Goal: Find specific page/section

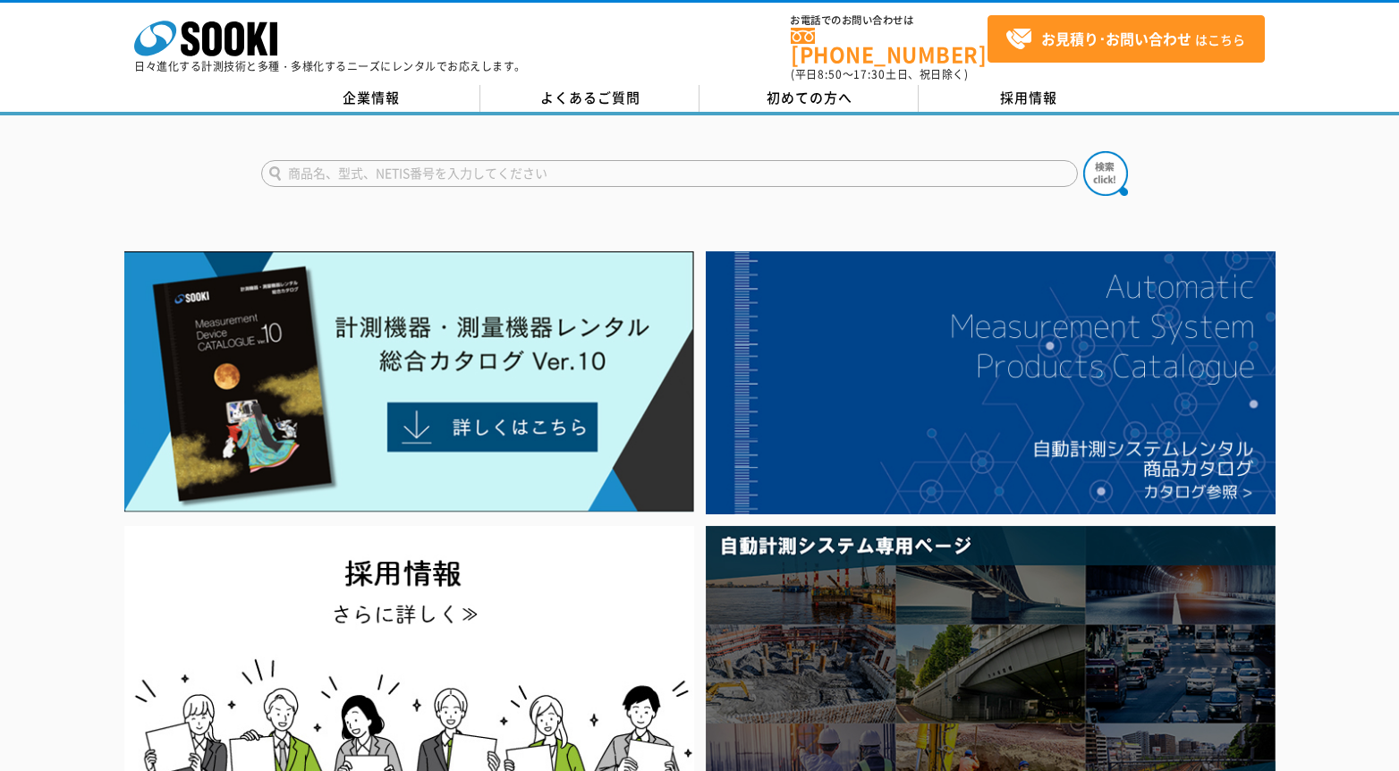
click at [801, 165] on input "text" at bounding box center [669, 173] width 817 height 27
type input "重量計"
click at [1083, 151] on button at bounding box center [1105, 173] width 45 height 45
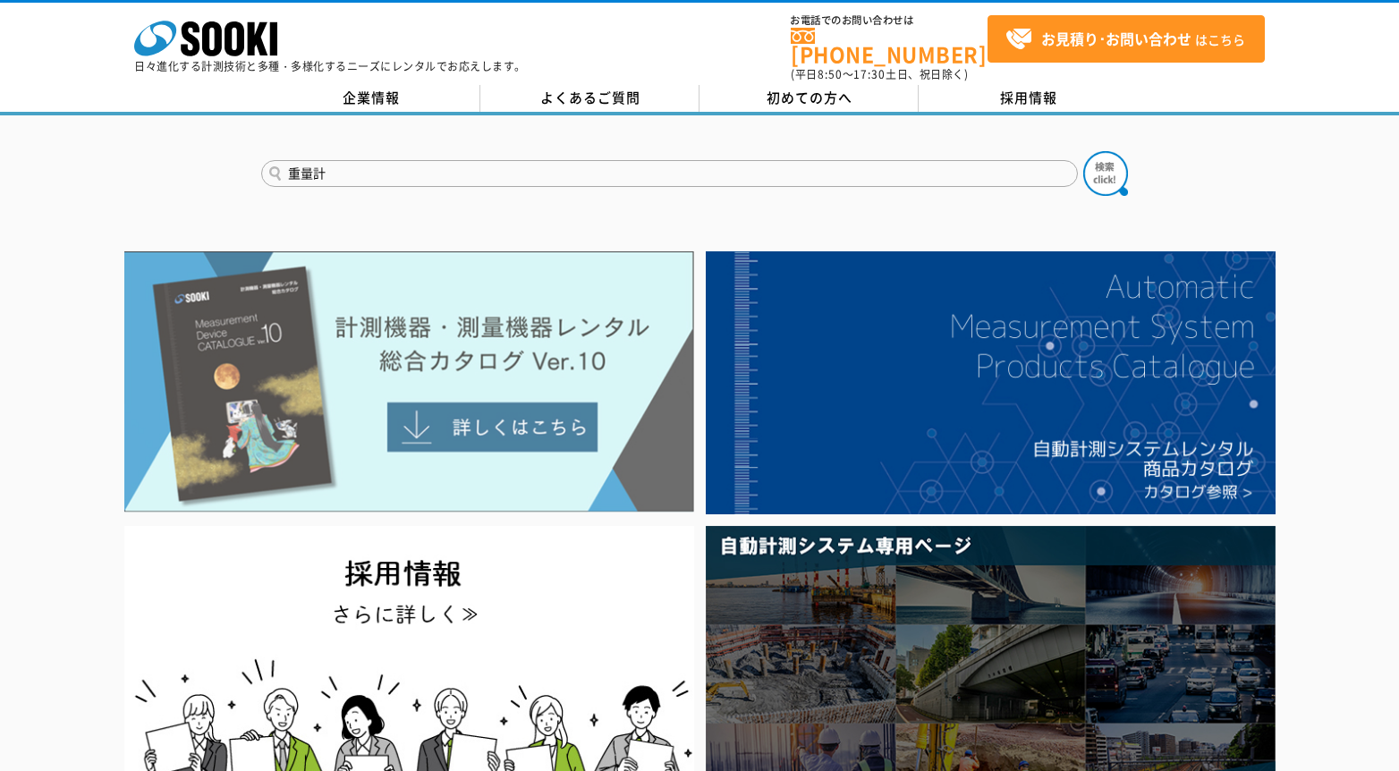
click at [476, 367] on img at bounding box center [409, 381] width 570 height 261
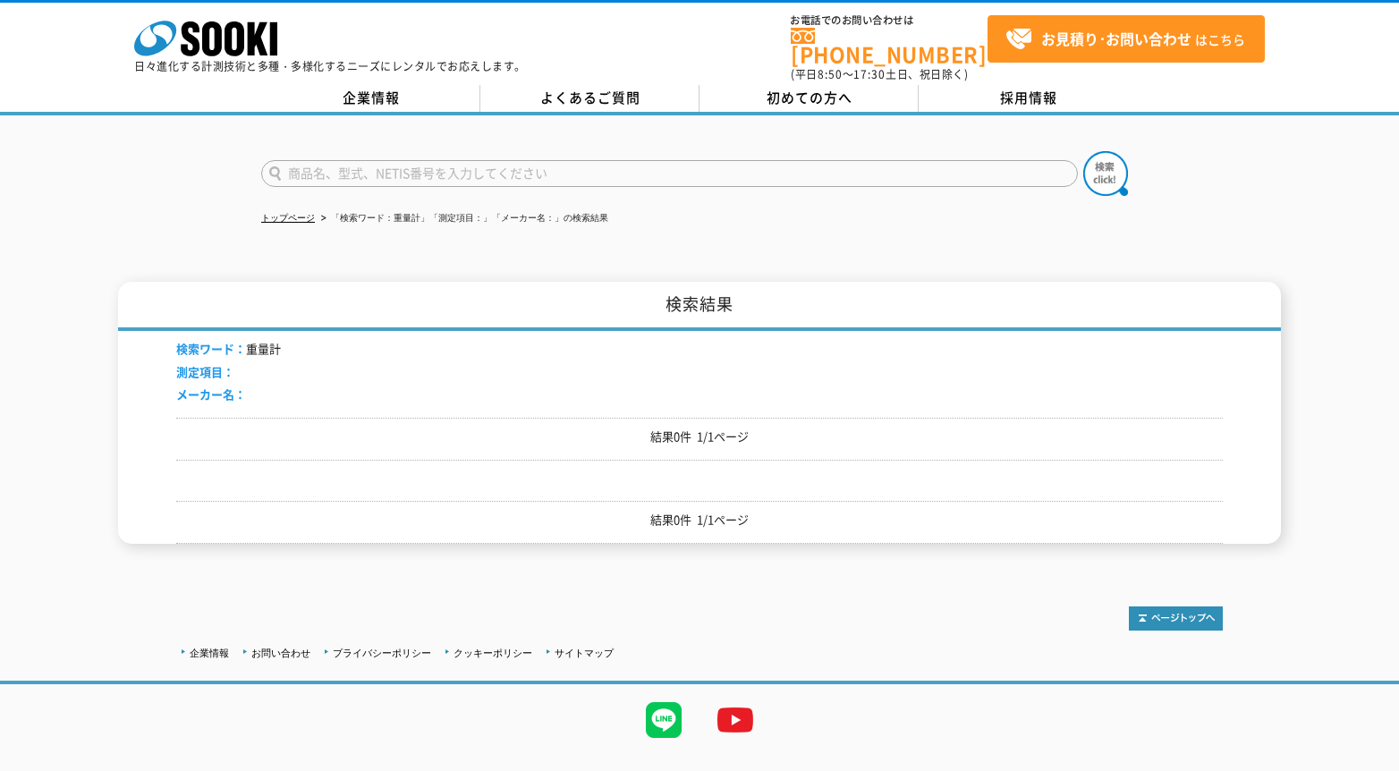
scroll to position [25, 0]
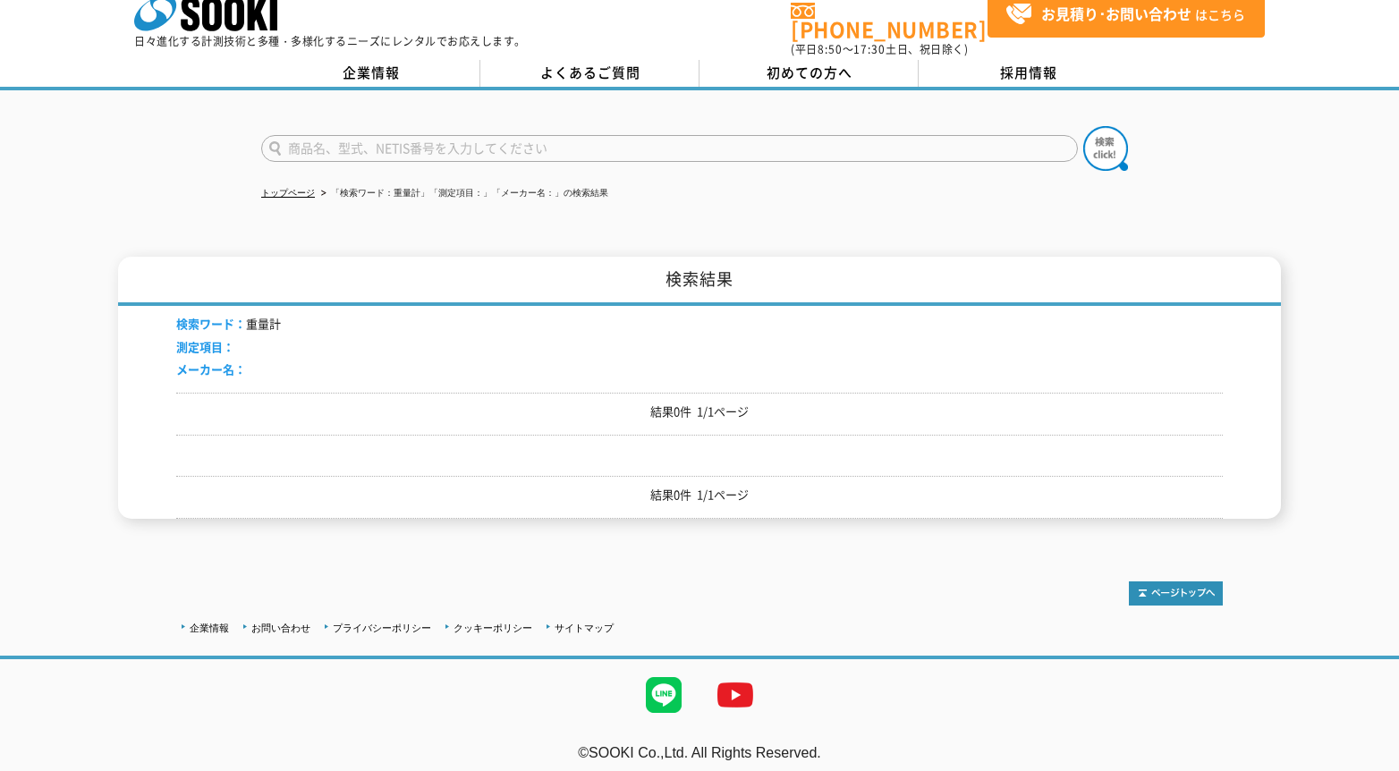
click at [356, 136] on input "text" at bounding box center [669, 148] width 817 height 27
type input "クレーン"
